Goal: Navigation & Orientation: Find specific page/section

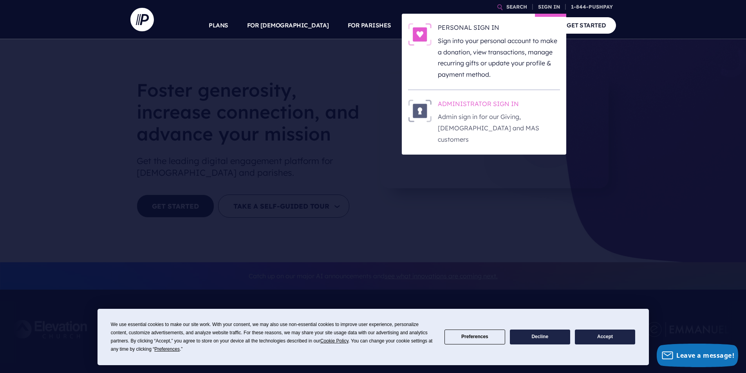
click at [418, 110] on img at bounding box center [420, 111] width 24 height 23
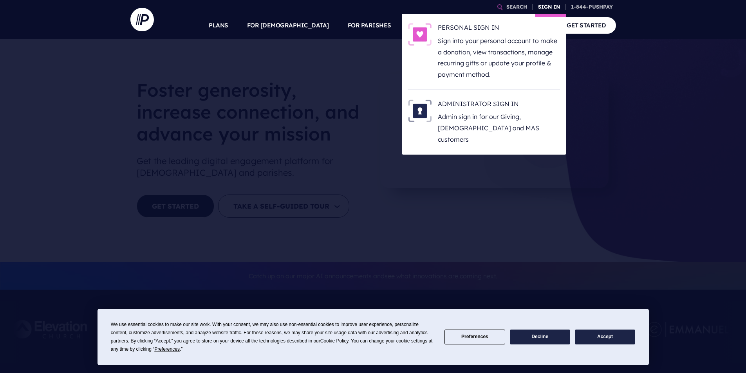
click at [549, 8] on link "SIGN IN" at bounding box center [549, 7] width 28 height 14
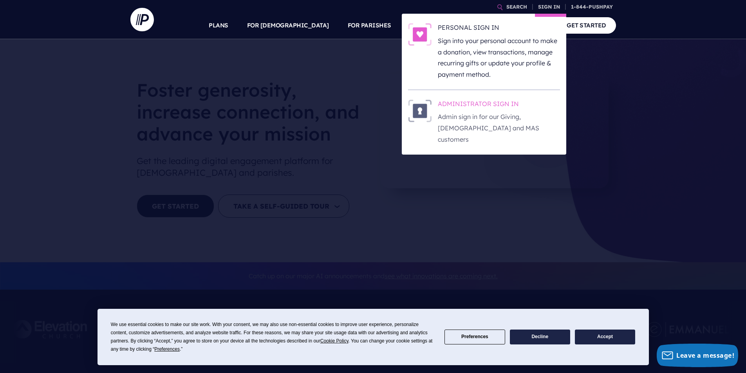
click at [422, 111] on img at bounding box center [420, 111] width 24 height 23
